Goal: Task Accomplishment & Management: Complete application form

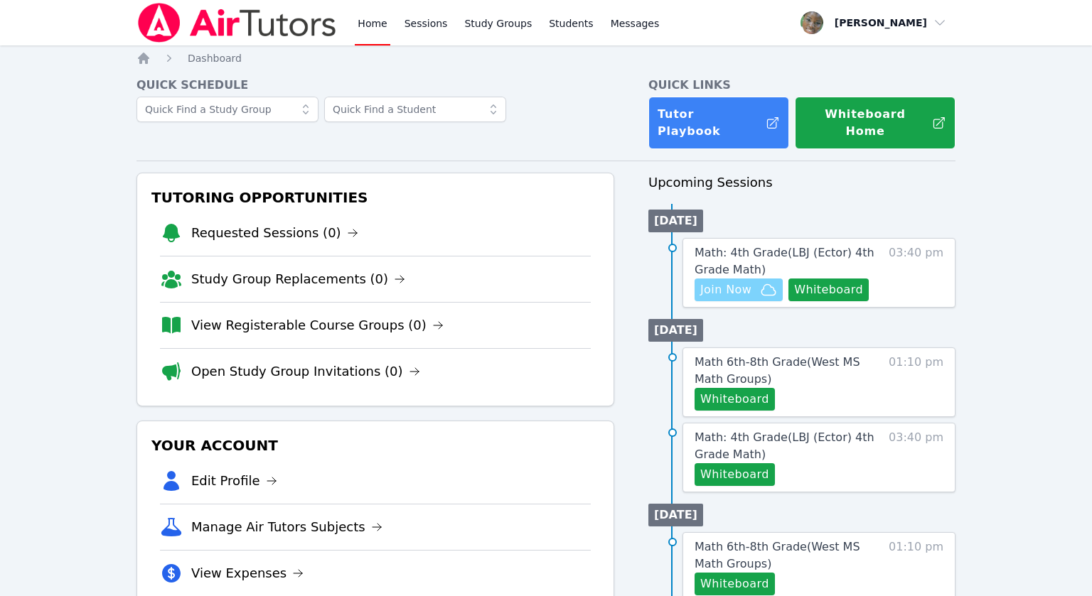
click at [734, 282] on span "Join Now" at bounding box center [725, 290] width 51 height 17
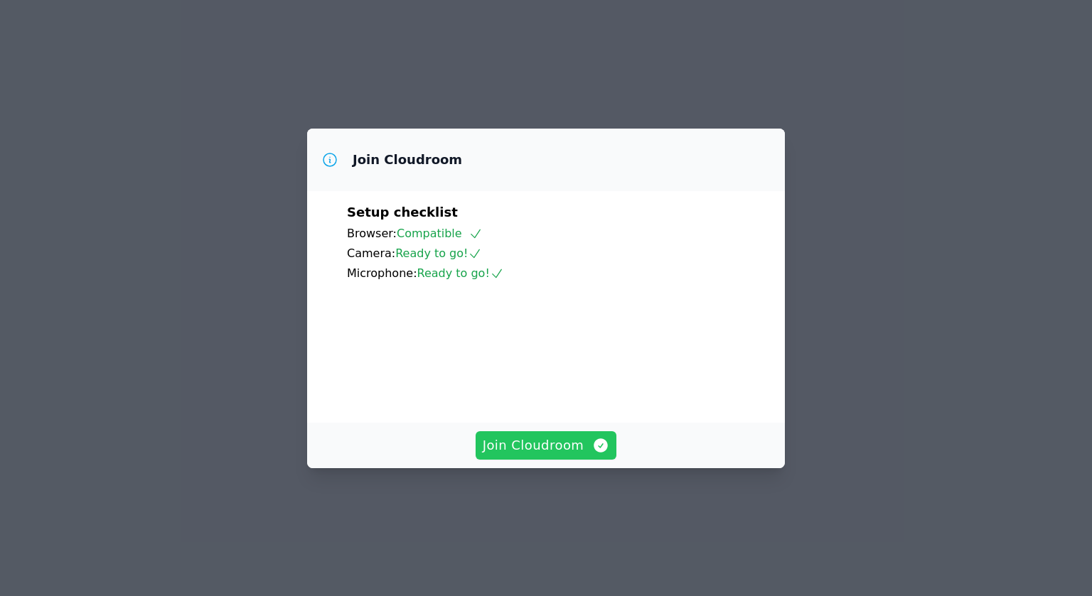
click at [518, 456] on span "Join Cloudroom" at bounding box center [546, 446] width 127 height 20
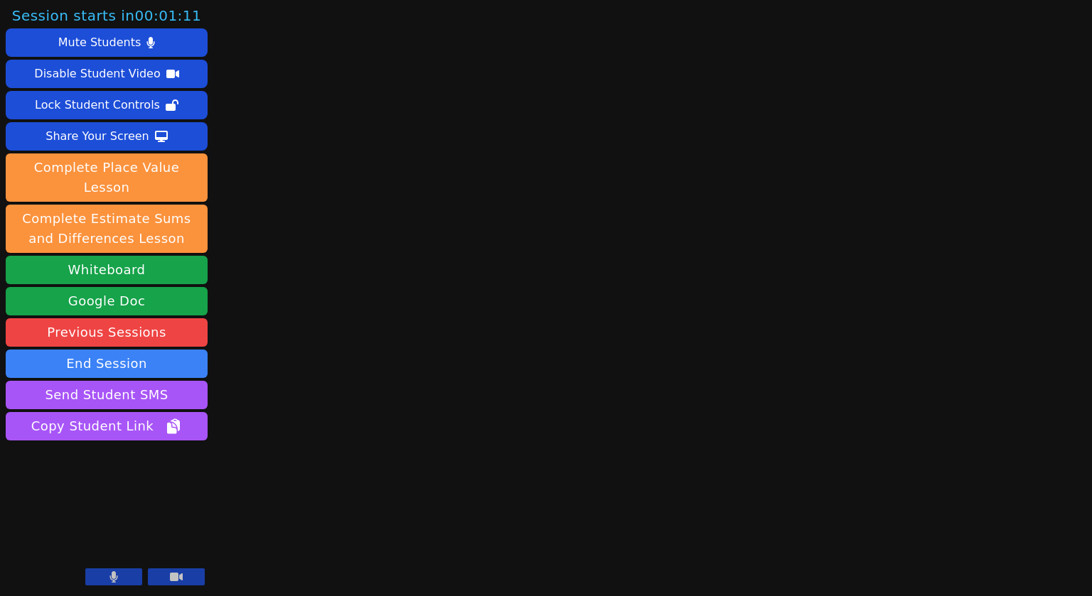
click at [111, 580] on icon at bounding box center [114, 577] width 8 height 11
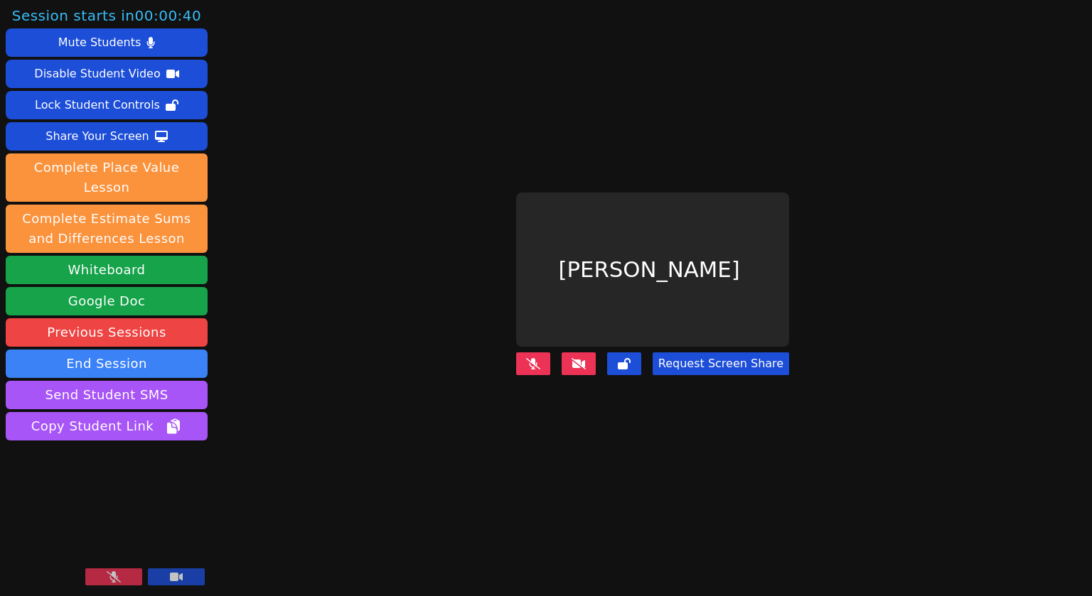
click at [112, 583] on icon at bounding box center [114, 577] width 14 height 11
click at [586, 360] on icon at bounding box center [579, 363] width 14 height 11
click at [539, 361] on icon at bounding box center [533, 363] width 14 height 11
click at [585, 362] on icon at bounding box center [579, 363] width 14 height 11
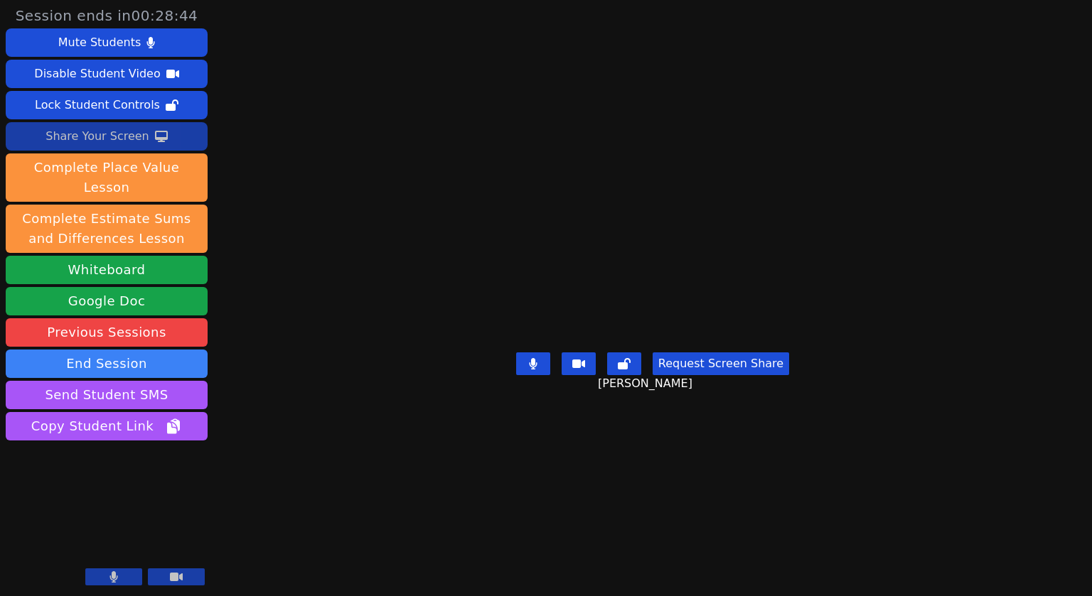
click at [94, 134] on div "Share Your Screen" at bounding box center [97, 136] width 104 height 23
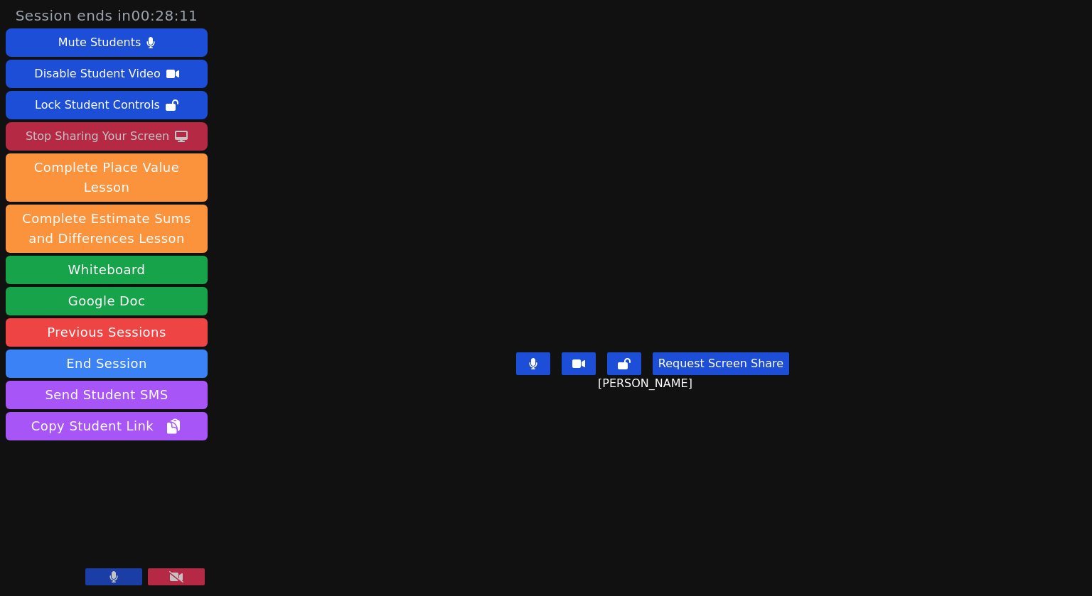
click at [96, 134] on div "Stop Sharing Your Screen" at bounding box center [98, 136] width 144 height 23
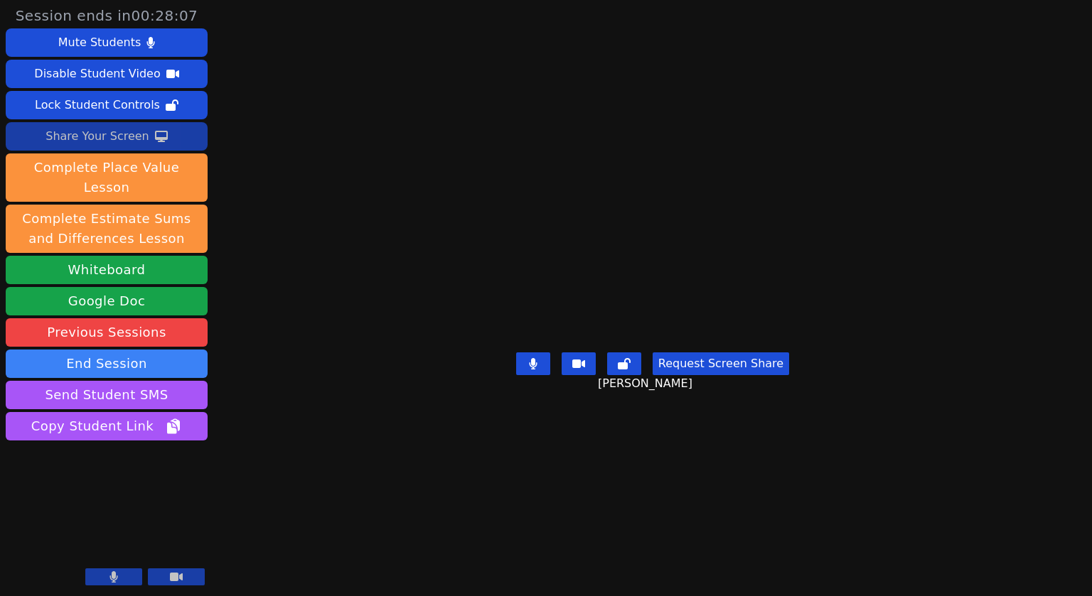
click at [721, 375] on button "Request Screen Share" at bounding box center [721, 364] width 136 height 23
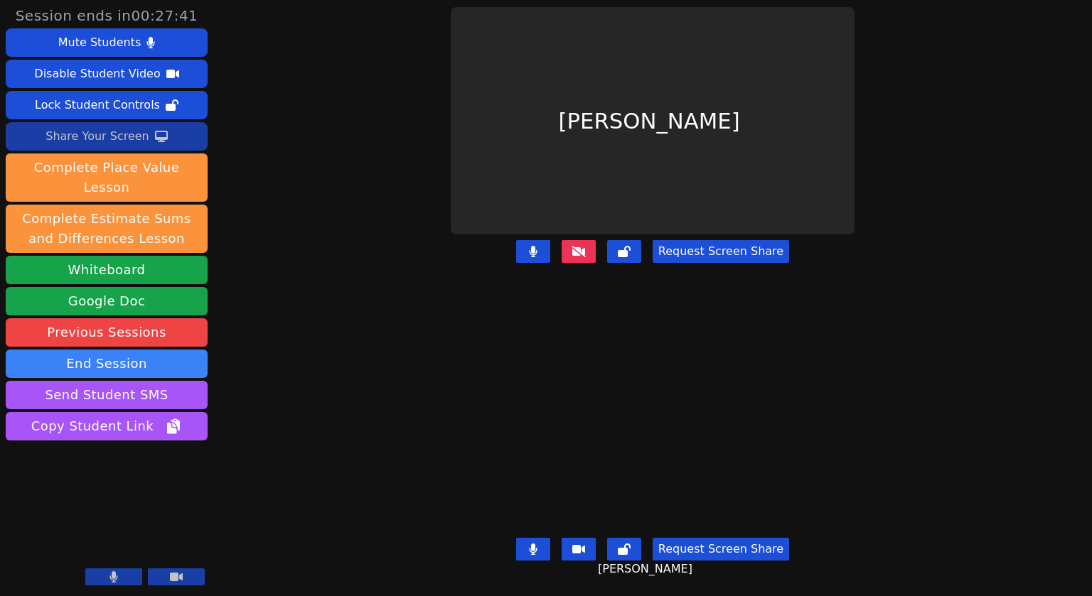
click at [736, 247] on button "Request Screen Share" at bounding box center [721, 251] width 136 height 23
click at [732, 251] on button "Request Screen Share" at bounding box center [721, 251] width 136 height 23
click at [729, 257] on button "Request Screen Share" at bounding box center [721, 251] width 136 height 23
click at [707, 252] on button "Request Screen Share" at bounding box center [721, 251] width 136 height 23
click at [890, 277] on div "Request Screen Share" at bounding box center [652, 263] width 475 height 57
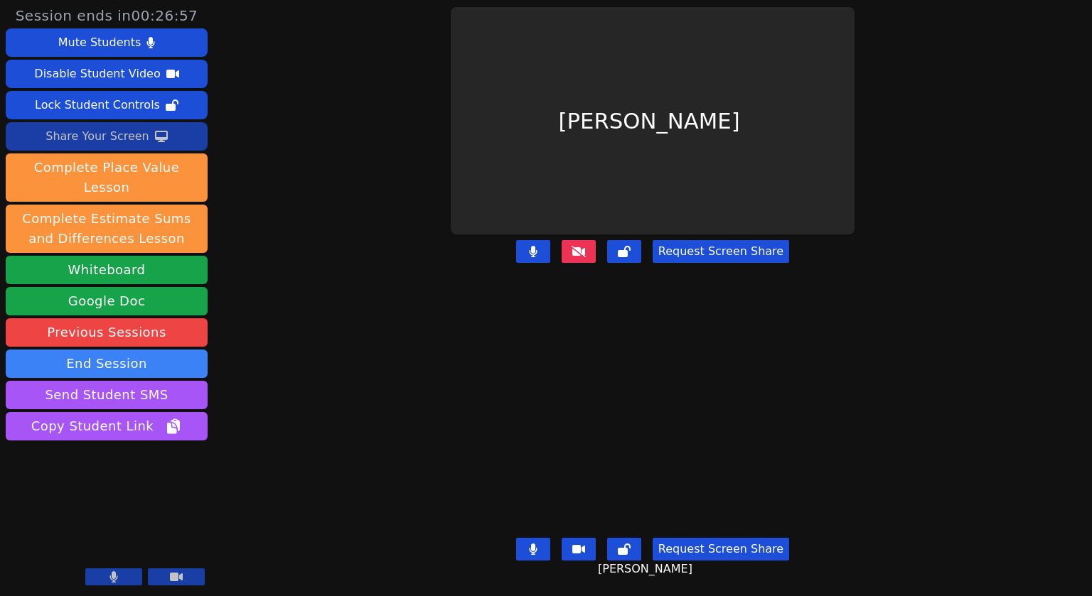
click at [890, 284] on div "Request Screen Share" at bounding box center [652, 263] width 475 height 57
click at [583, 252] on icon at bounding box center [579, 250] width 14 height 11
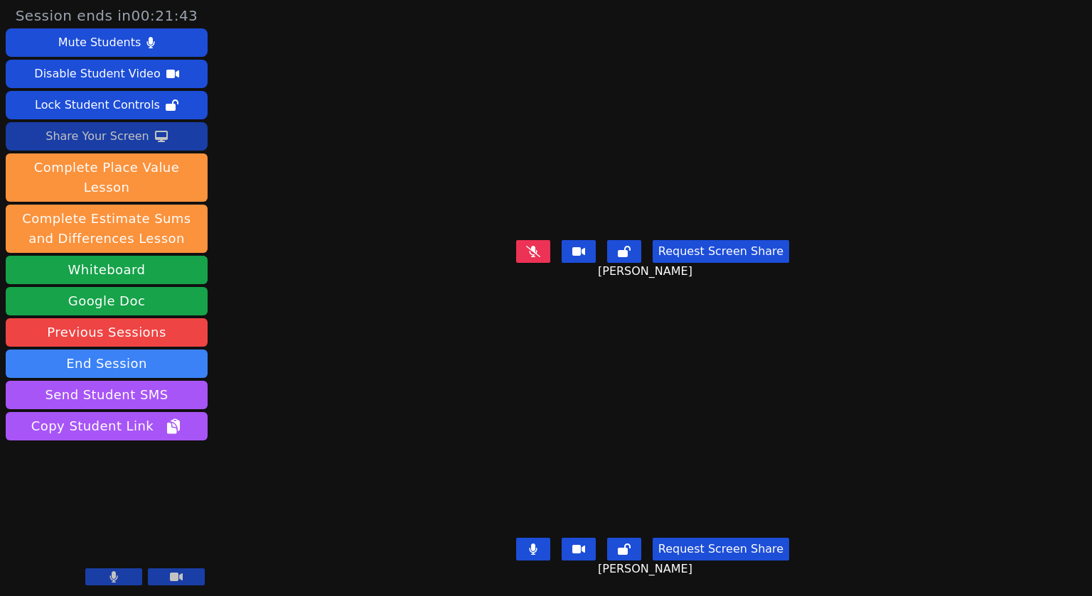
click at [534, 556] on button at bounding box center [533, 549] width 34 height 23
click at [888, 295] on div "Emily Garza Request Screen Share Emily Garza" at bounding box center [652, 149] width 475 height 299
click at [88, 134] on div "Share Your Screen" at bounding box center [97, 136] width 104 height 23
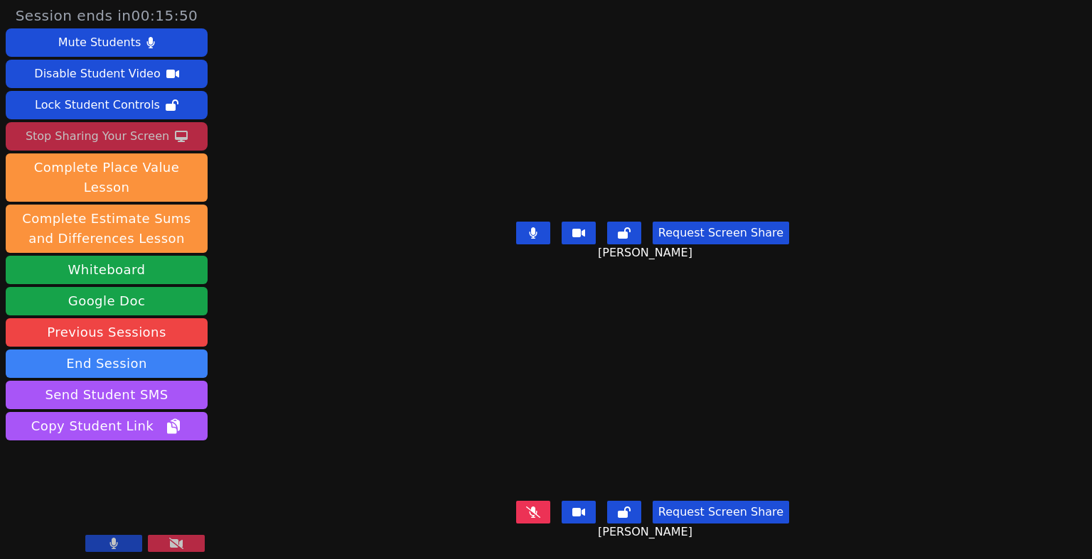
click at [99, 141] on div "Stop Sharing Your Screen" at bounding box center [98, 136] width 144 height 23
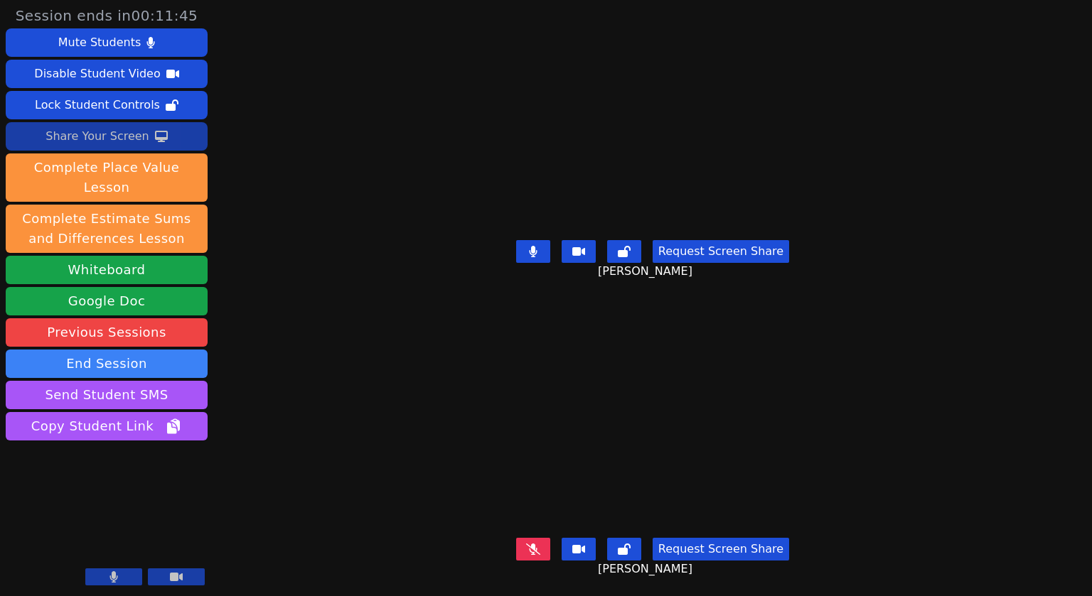
click at [83, 142] on div "Share Your Screen" at bounding box center [97, 136] width 104 height 23
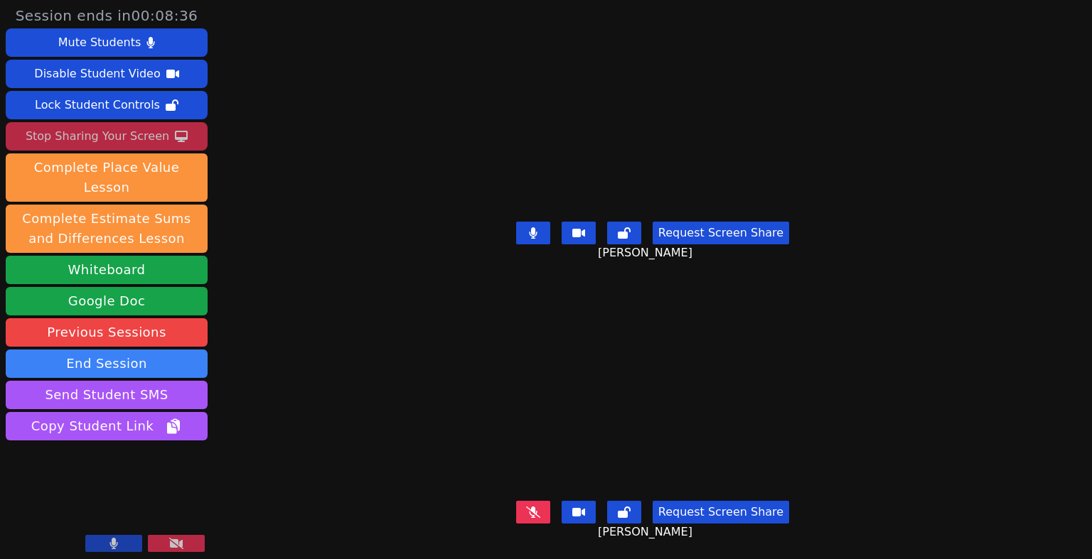
click at [124, 139] on div "Stop Sharing Your Screen" at bounding box center [98, 136] width 144 height 23
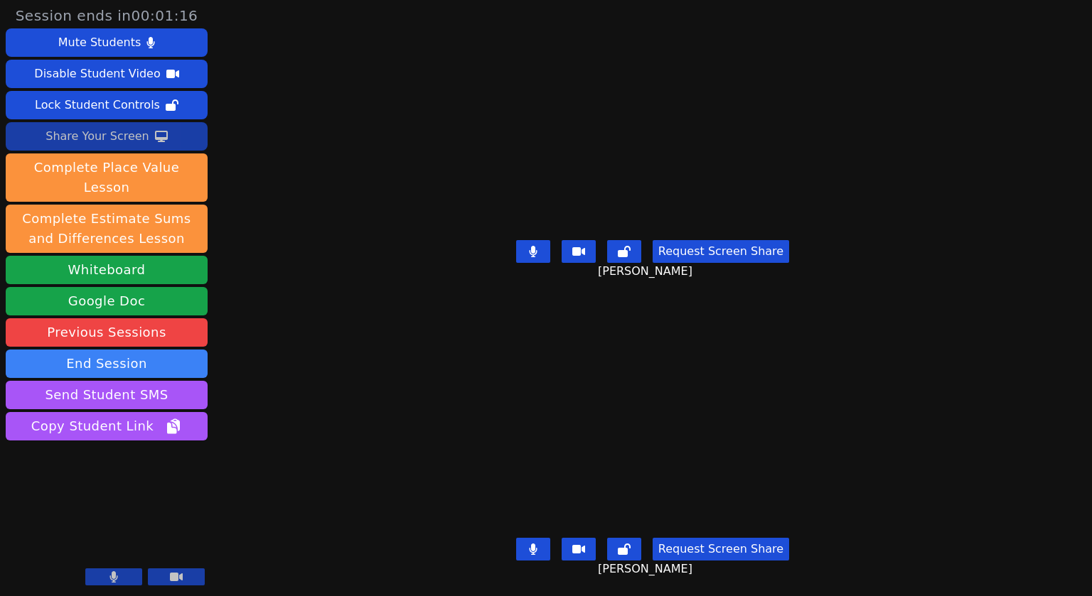
click at [549, 551] on button at bounding box center [533, 549] width 34 height 23
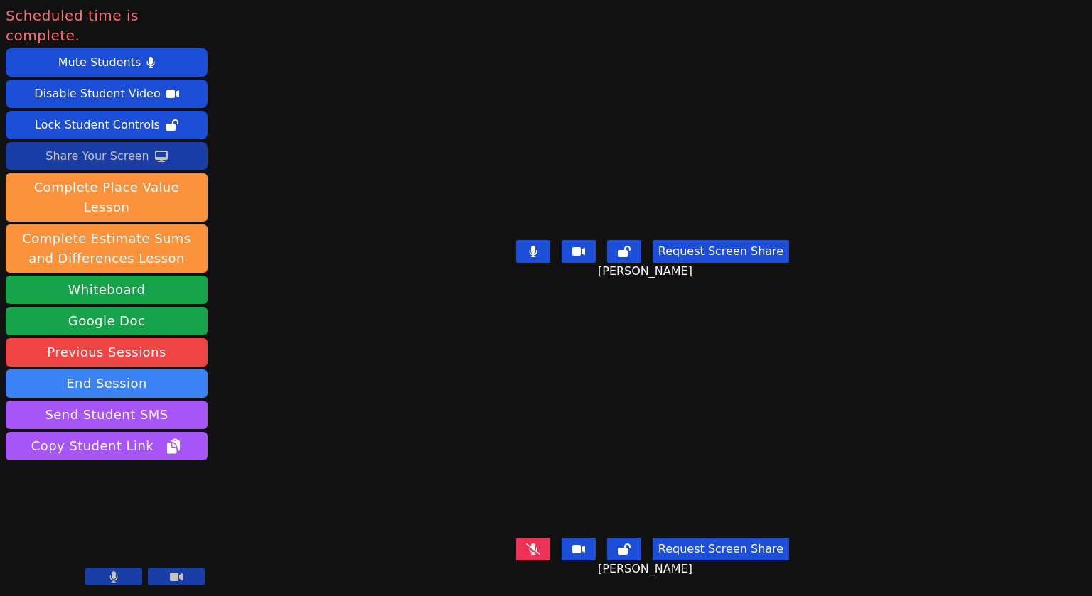
click at [540, 547] on icon at bounding box center [533, 549] width 14 height 11
click at [548, 245] on button at bounding box center [533, 251] width 34 height 23
click at [539, 550] on icon at bounding box center [533, 549] width 14 height 11
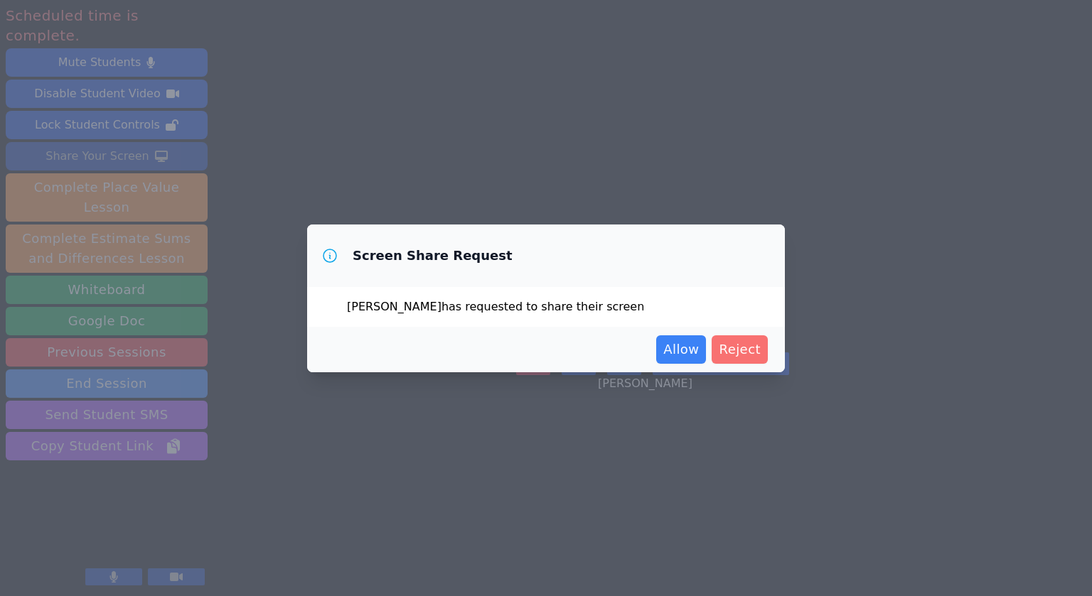
click at [744, 357] on span "Reject" at bounding box center [740, 350] width 42 height 20
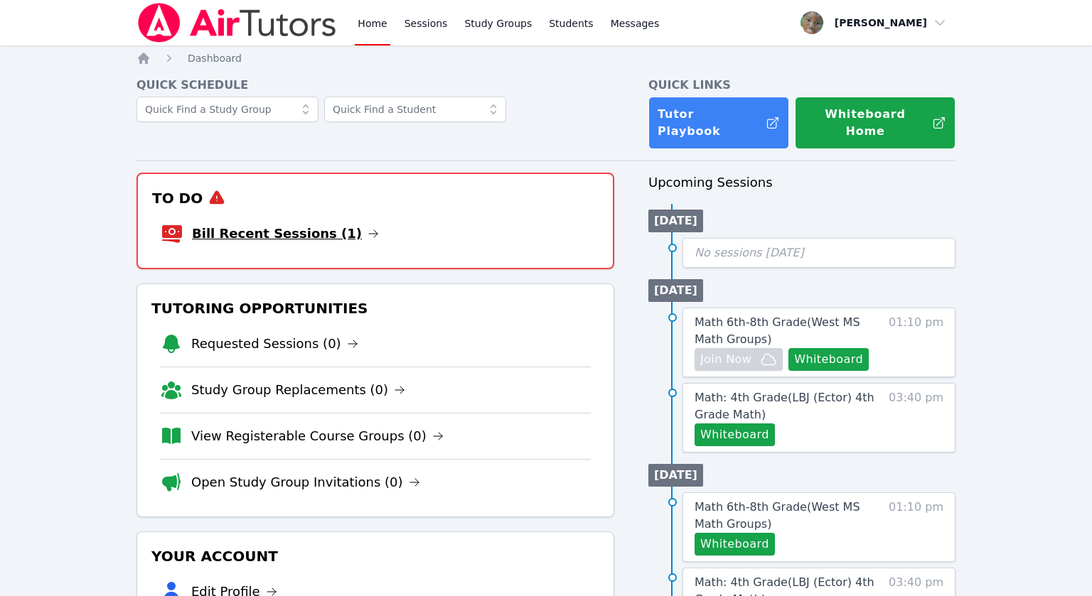
click at [272, 224] on link "Bill Recent Sessions (1)" at bounding box center [285, 234] width 187 height 20
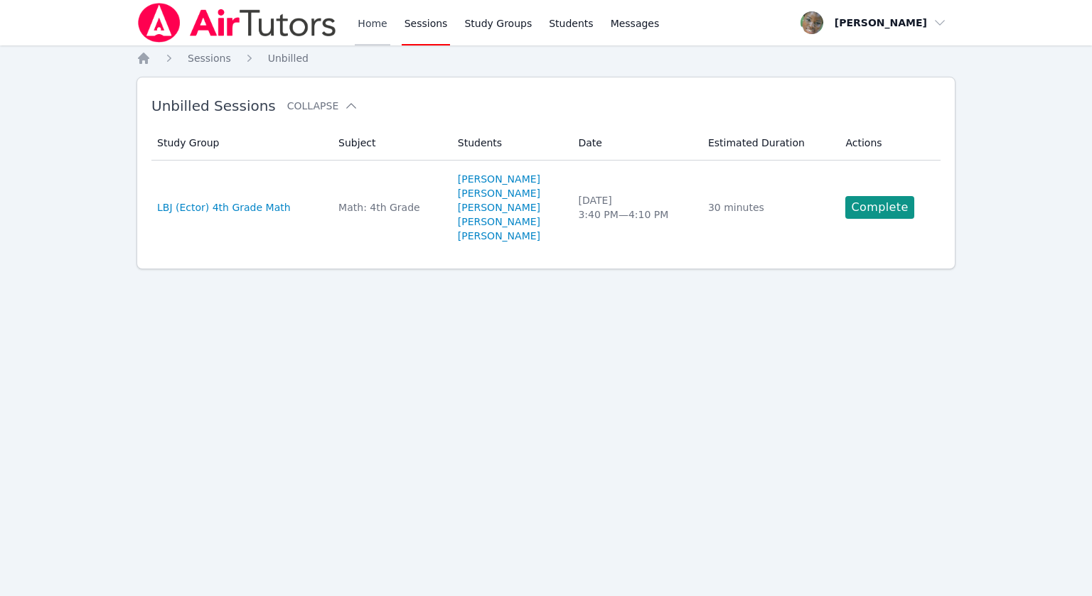
click at [360, 31] on link "Home" at bounding box center [372, 22] width 35 height 45
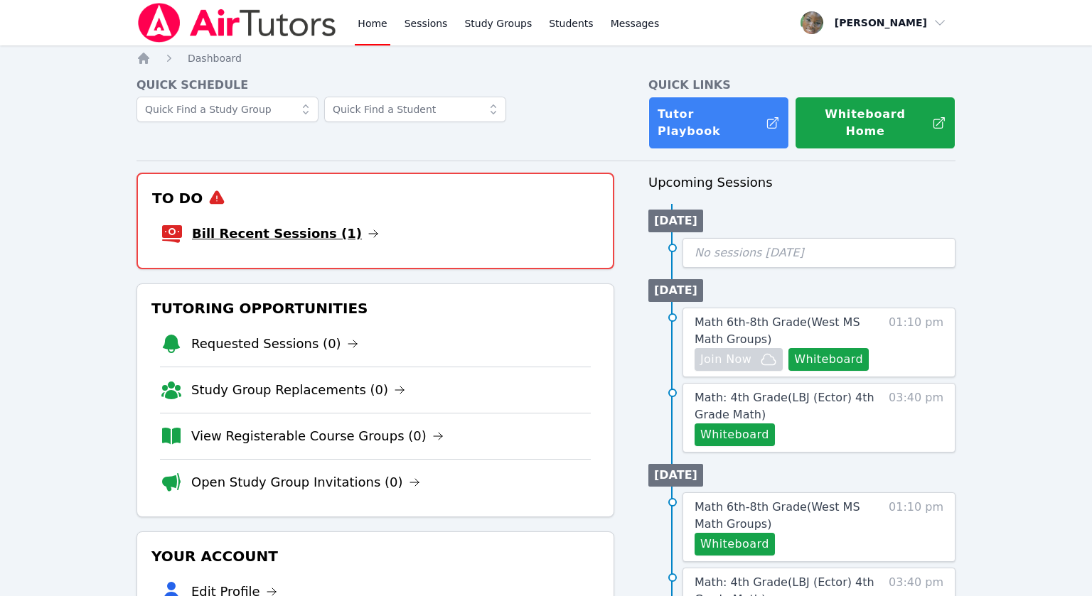
click at [318, 224] on link "Bill Recent Sessions (1)" at bounding box center [285, 234] width 187 height 20
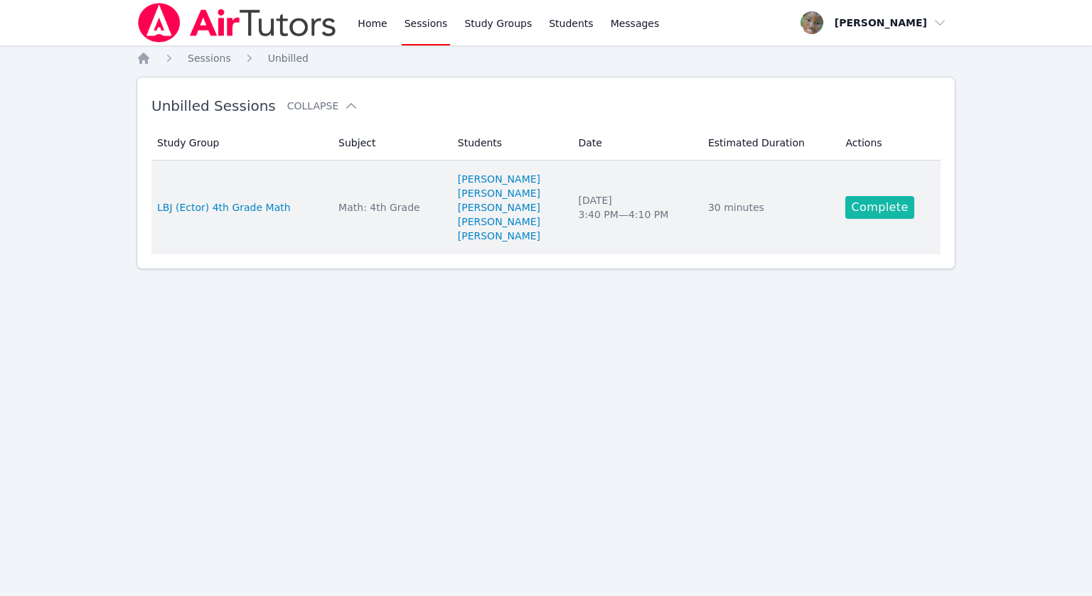
click at [875, 213] on link "Complete" at bounding box center [879, 207] width 68 height 23
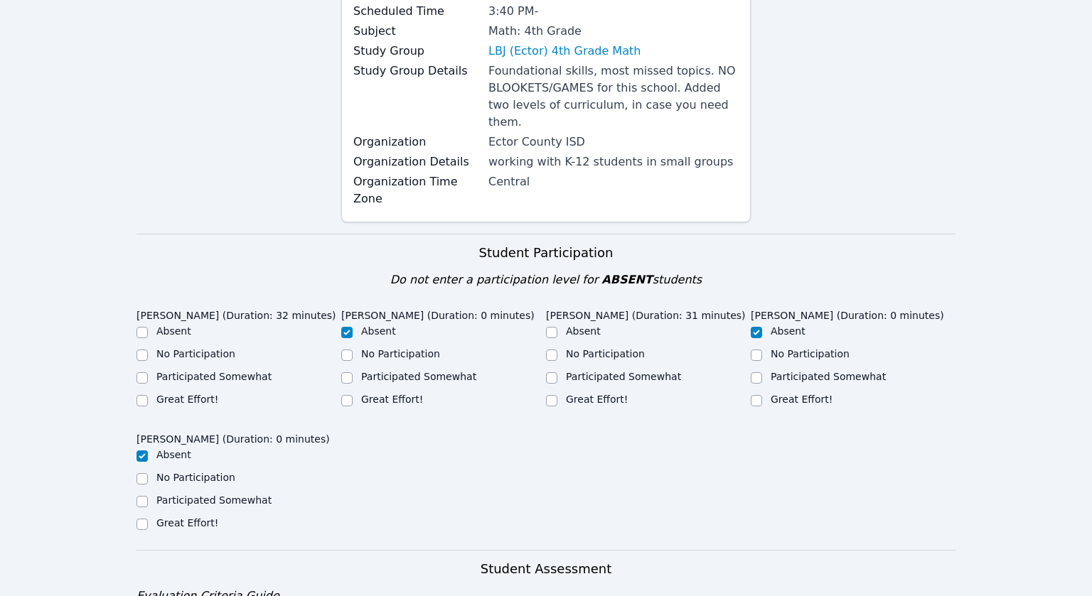
scroll to position [188, 0]
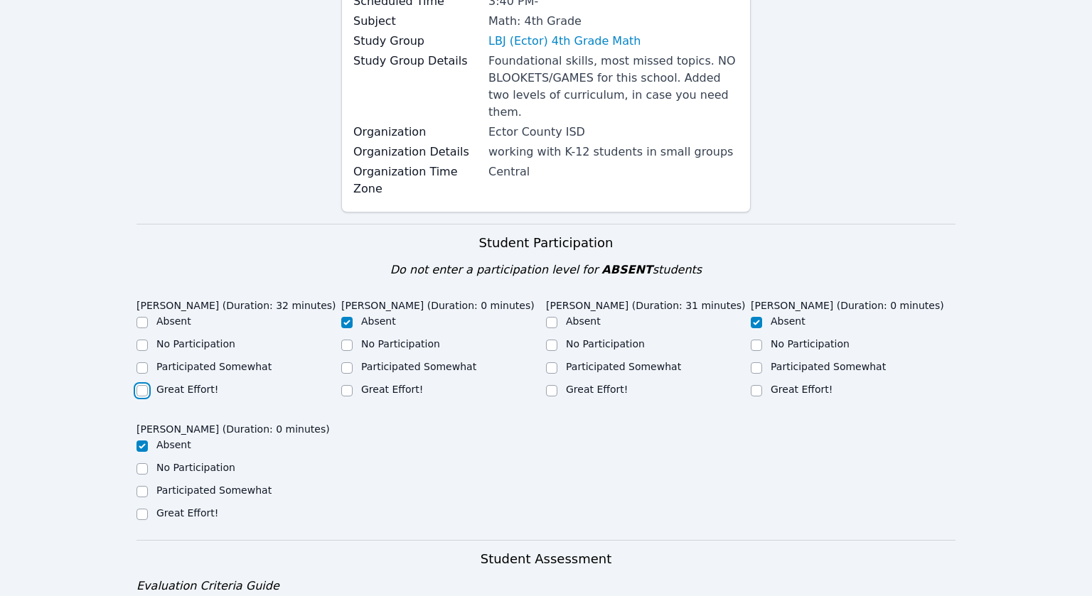
click at [141, 385] on input "Great Effort!" at bounding box center [141, 390] width 11 height 11
checkbox input "true"
click at [554, 385] on input "Great Effort!" at bounding box center [551, 390] width 11 height 11
checkbox input "true"
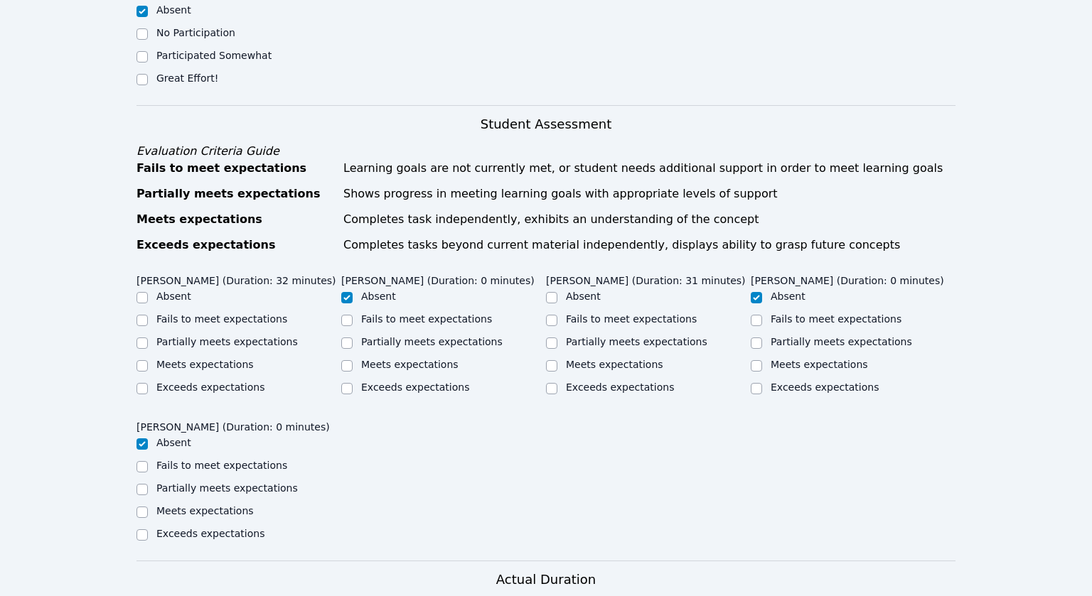
scroll to position [665, 0]
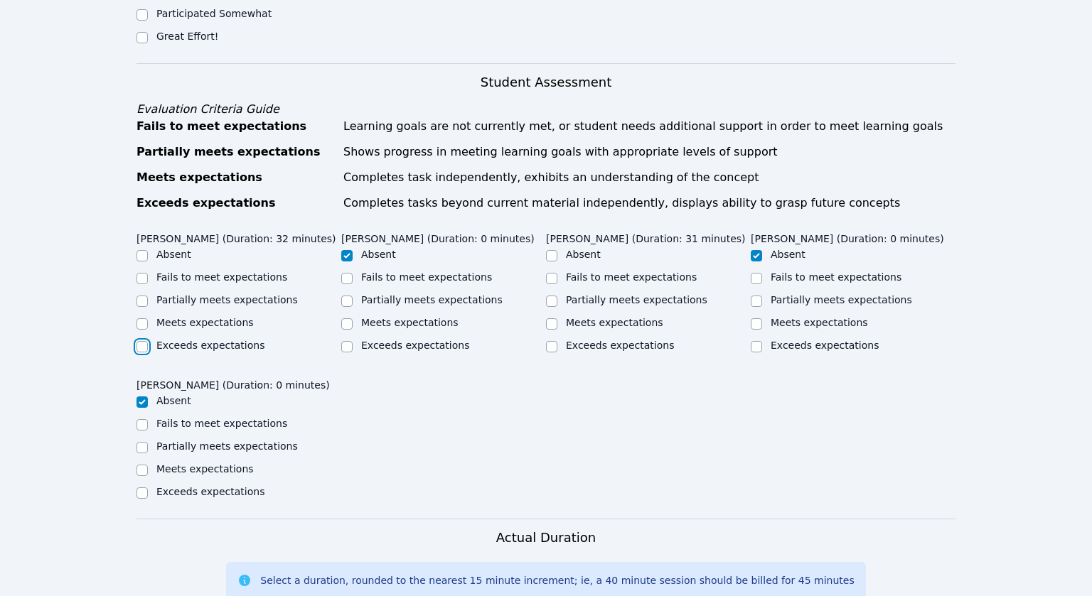
click at [143, 341] on input "Exceeds expectations" at bounding box center [141, 346] width 11 height 11
checkbox input "true"
click at [554, 318] on input "Meets expectations" at bounding box center [551, 323] width 11 height 11
checkbox input "true"
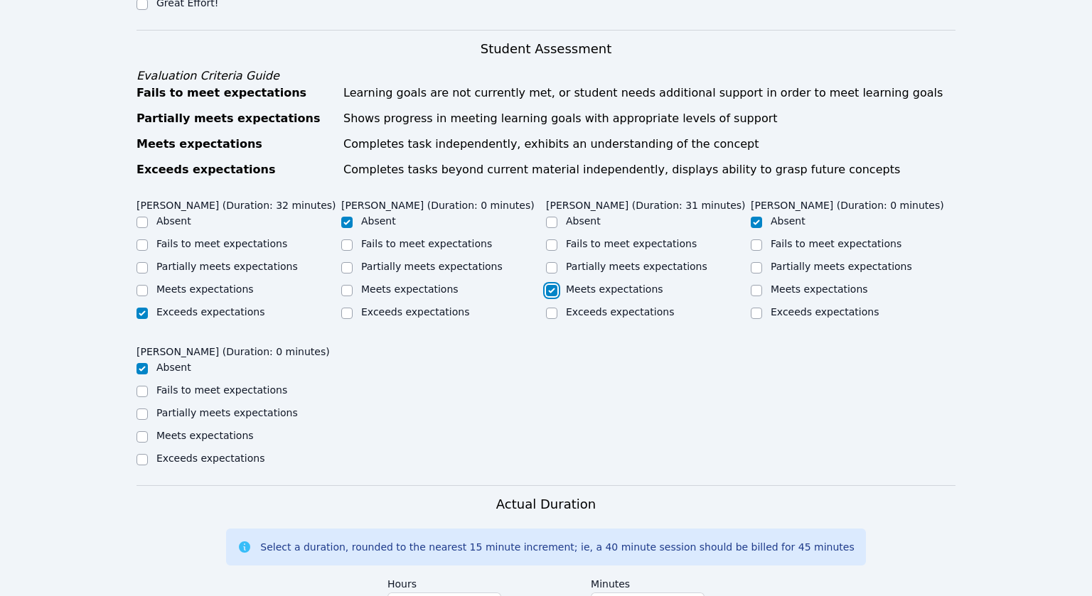
scroll to position [696, 0]
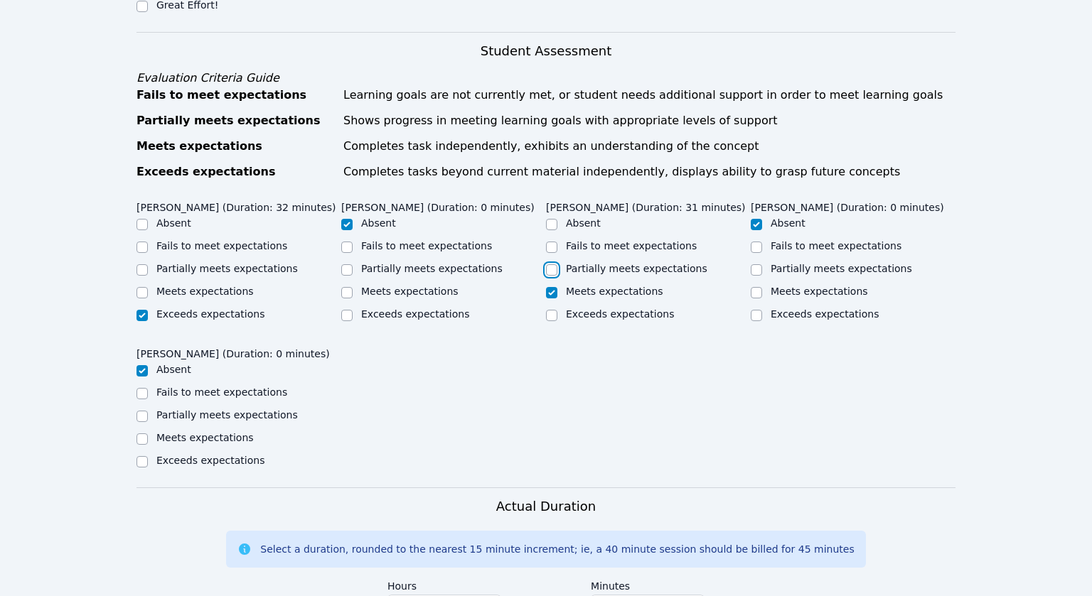
click at [550, 264] on input "Partially meets expectations" at bounding box center [551, 269] width 11 height 11
checkbox input "true"
checkbox input "false"
click at [529, 412] on div "LILAHANNA ALCALA (Duration: 32 minutes) Absent Fails to meet expectations Parti…" at bounding box center [545, 341] width 819 height 293
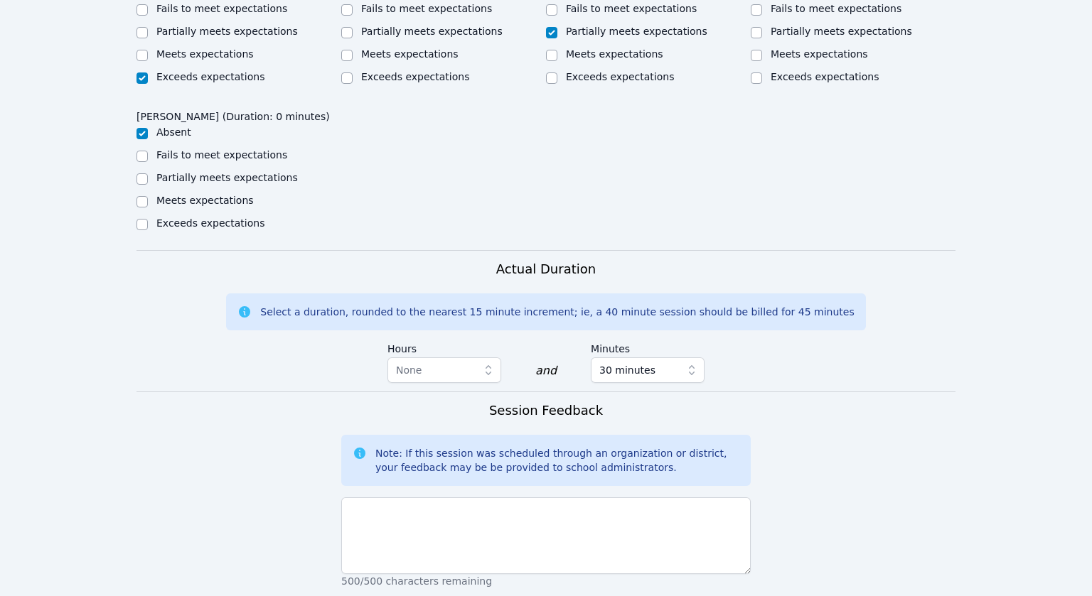
scroll to position [1161, 0]
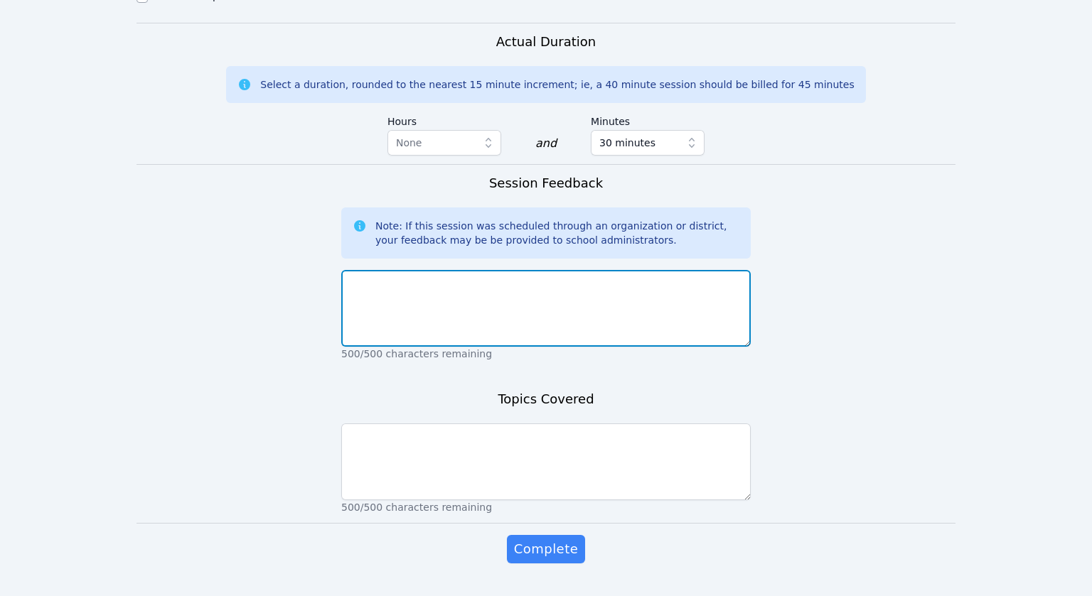
click at [438, 270] on textarea at bounding box center [545, 308] width 409 height 77
type textarea "S"
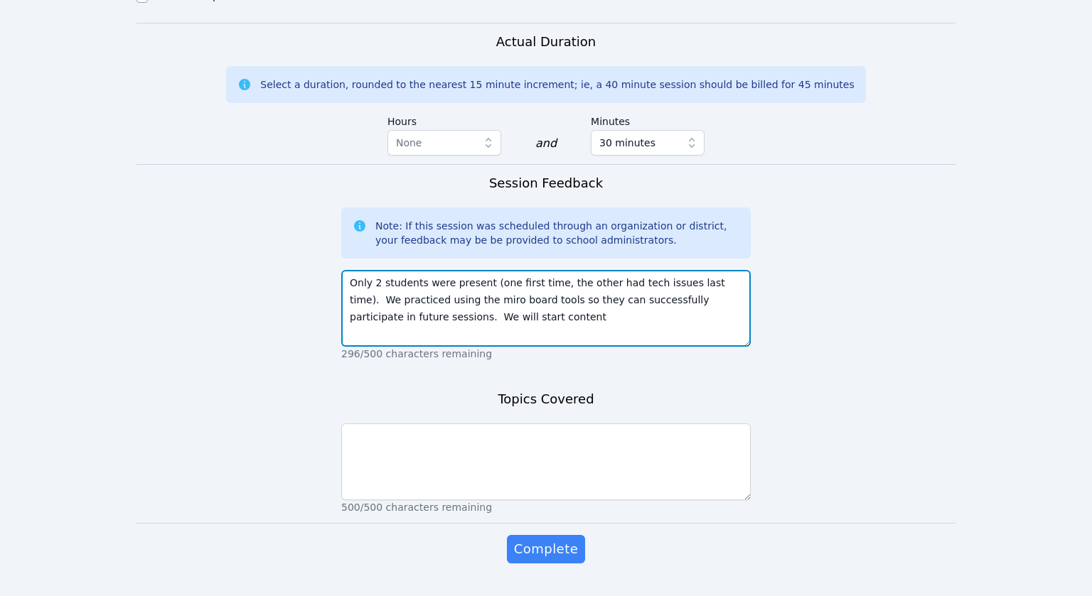
click at [709, 270] on textarea "Only 2 students were present (one first time, the other had tech issues last ti…" at bounding box center [545, 308] width 409 height 77
click at [477, 278] on textarea "Only 2 students were present (one first time, the other had tech issues last ti…" at bounding box center [545, 308] width 409 height 77
drag, startPoint x: 490, startPoint y: 279, endPoint x: 507, endPoint y: 283, distance: 17.4
click at [493, 279] on textarea "Only 2 students were present (one first time, the other had tech issues last ti…" at bounding box center [545, 308] width 409 height 77
type textarea "Only 2 students were present (one first time, the other had tech issues last ti…"
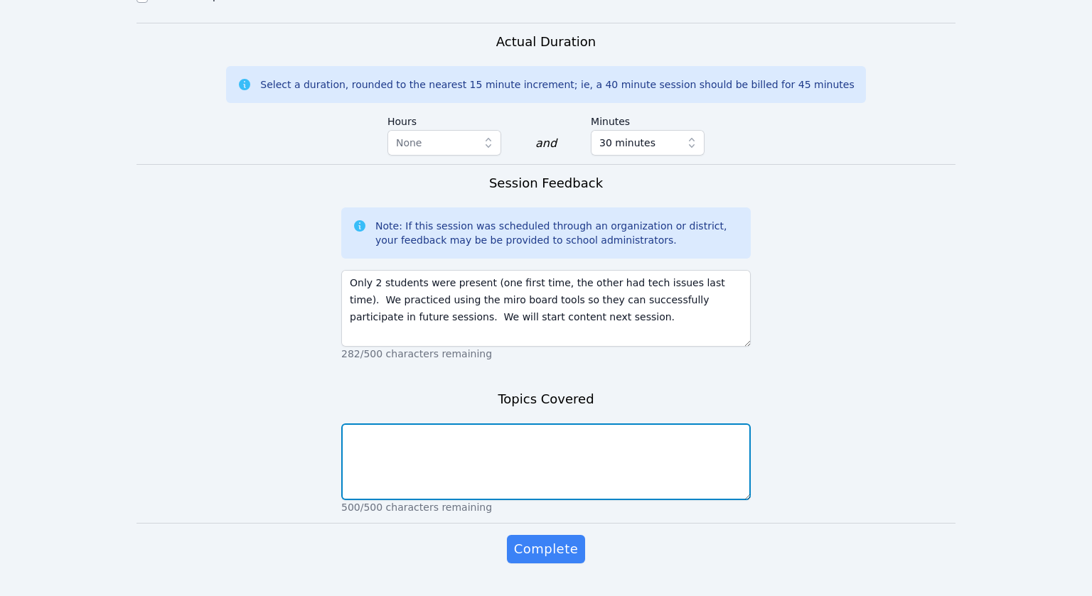
click at [460, 424] on textarea at bounding box center [545, 462] width 409 height 77
type textarea "Miro board tools"
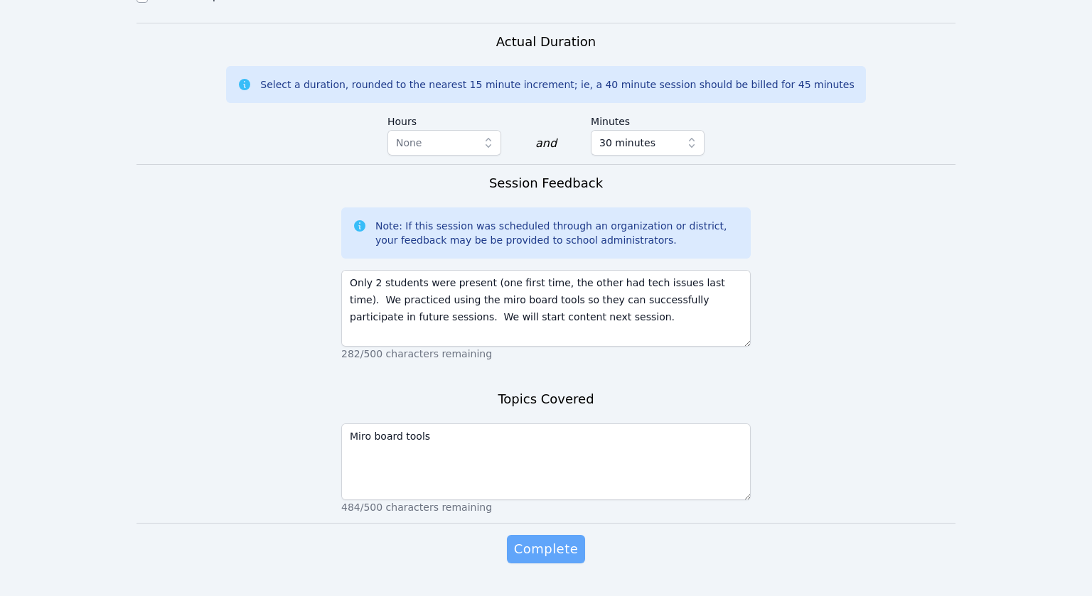
click at [542, 540] on span "Complete" at bounding box center [546, 550] width 64 height 20
